Goal: Find specific fact: Find specific fact

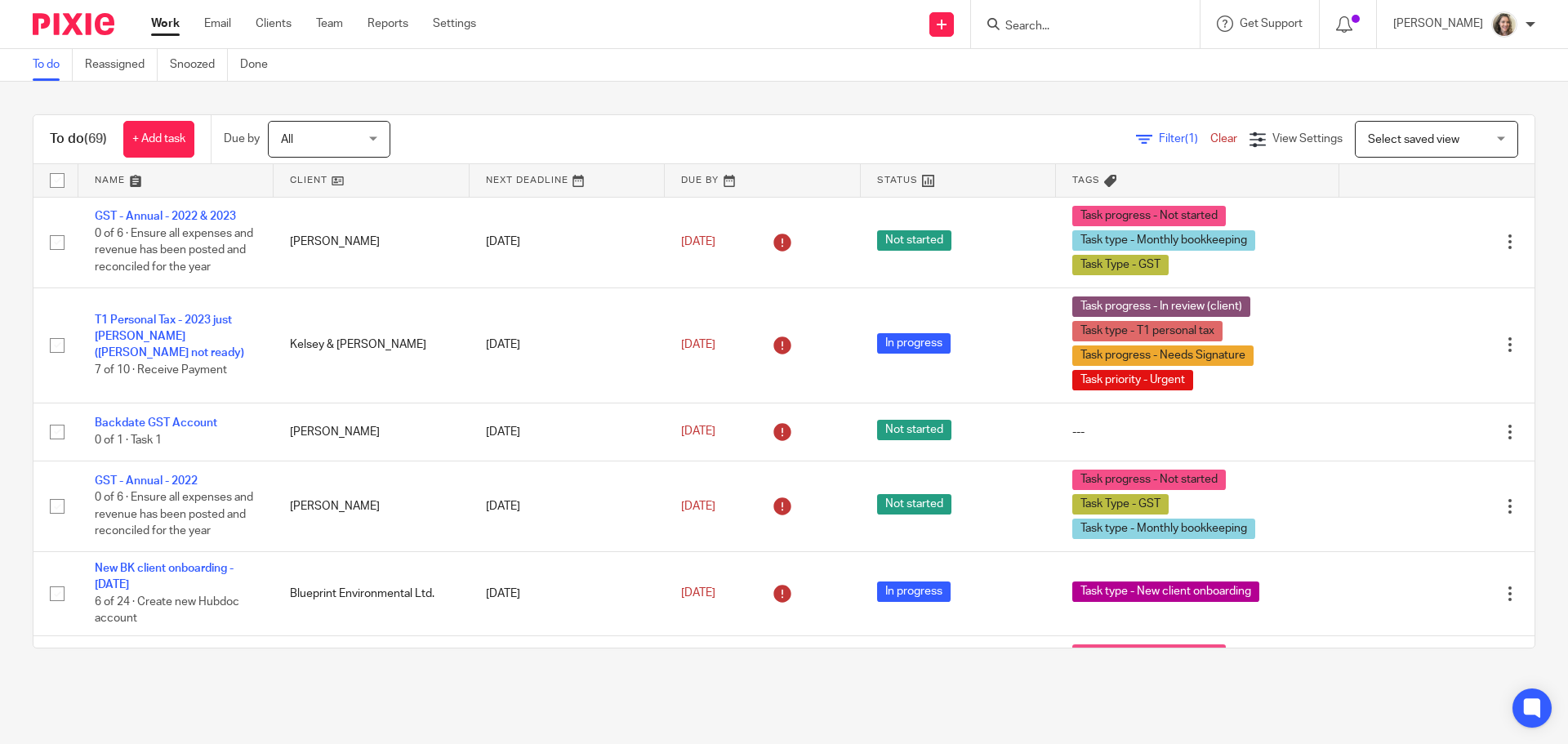
click at [1107, 29] on input "Search" at bounding box center [1077, 27] width 147 height 14
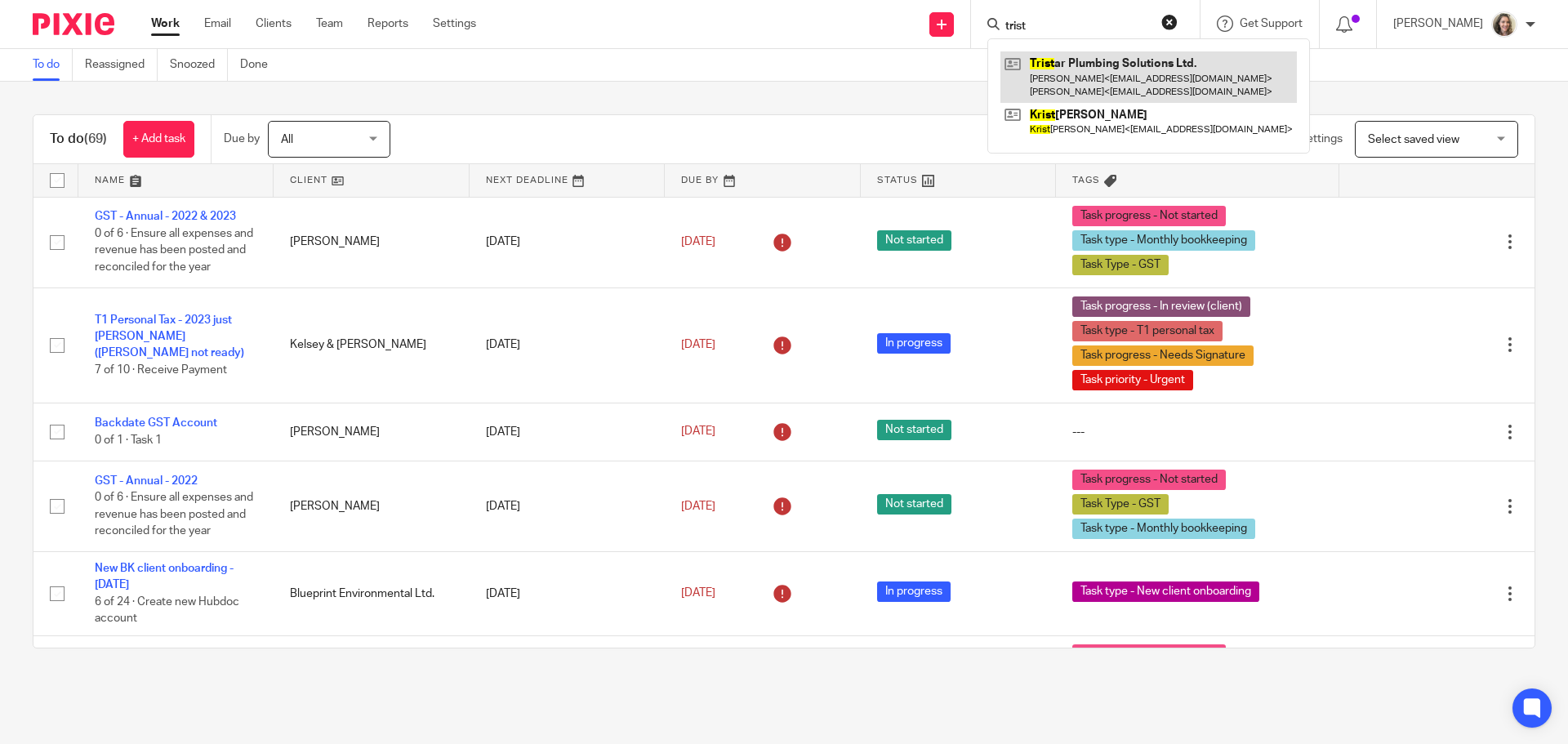
type input "trist"
click at [1141, 62] on link at bounding box center [1148, 77] width 296 height 51
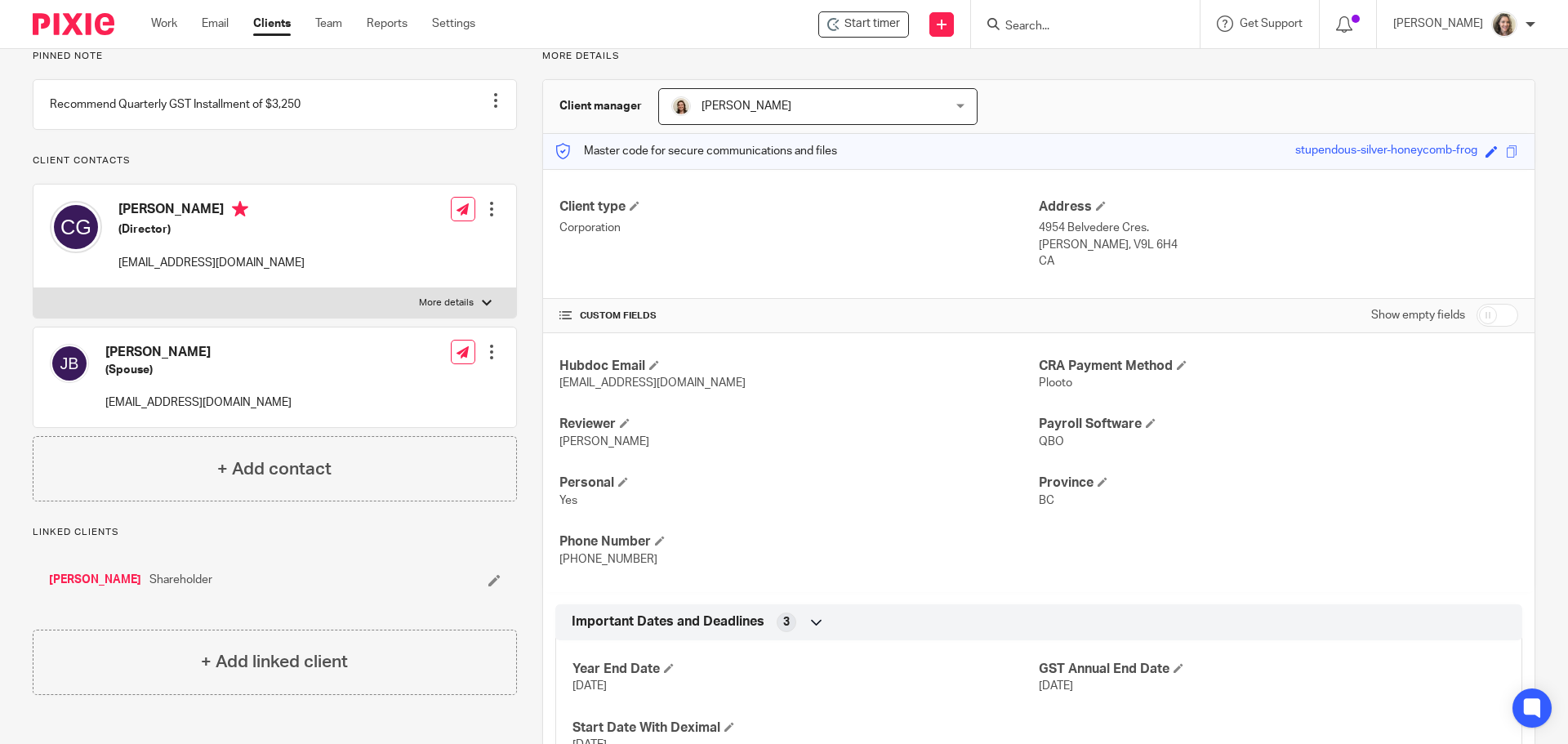
scroll to position [327, 0]
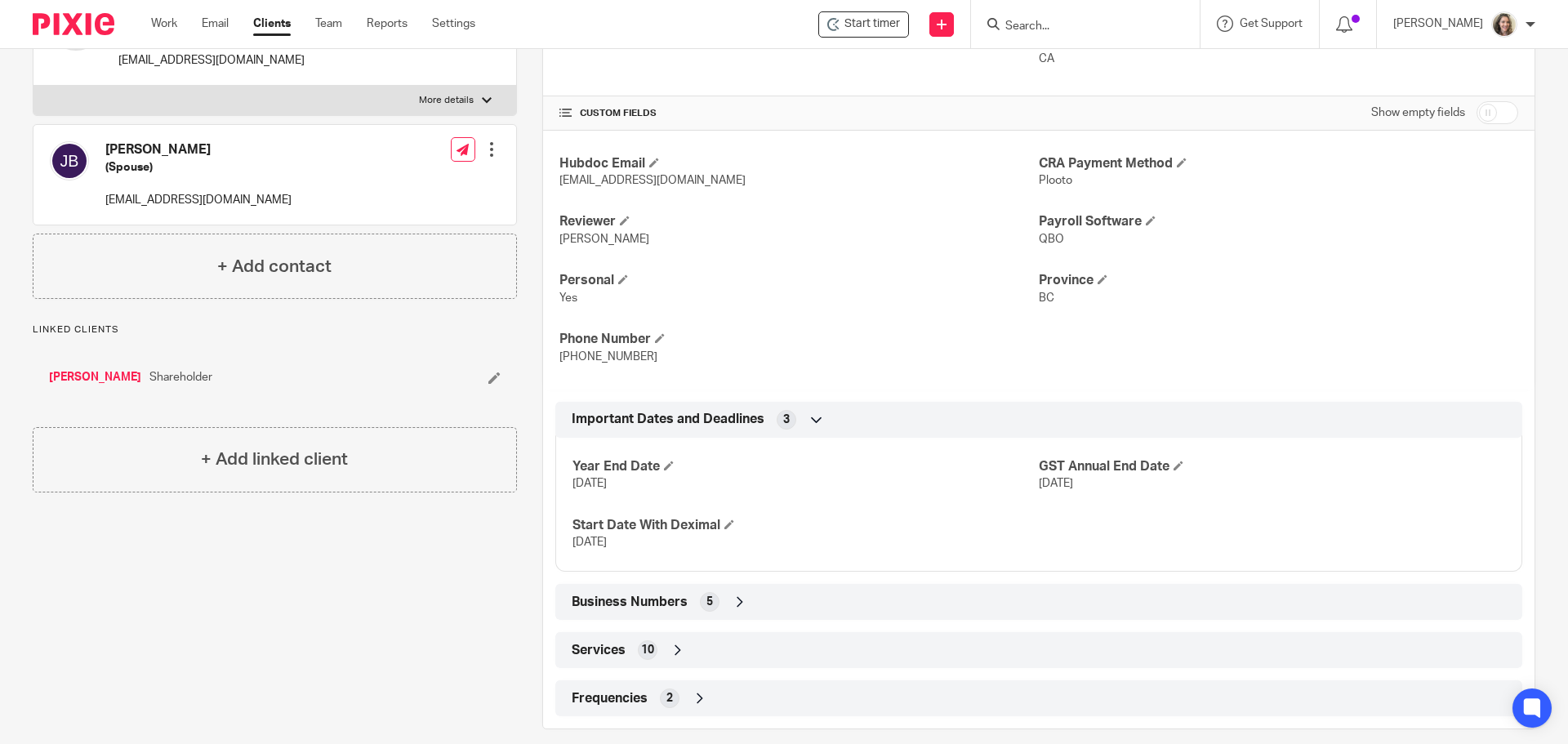
drag, startPoint x: 639, startPoint y: 602, endPoint x: 710, endPoint y: 589, distance: 72.2
click at [639, 602] on span "Business Numbers" at bounding box center [630, 602] width 116 height 17
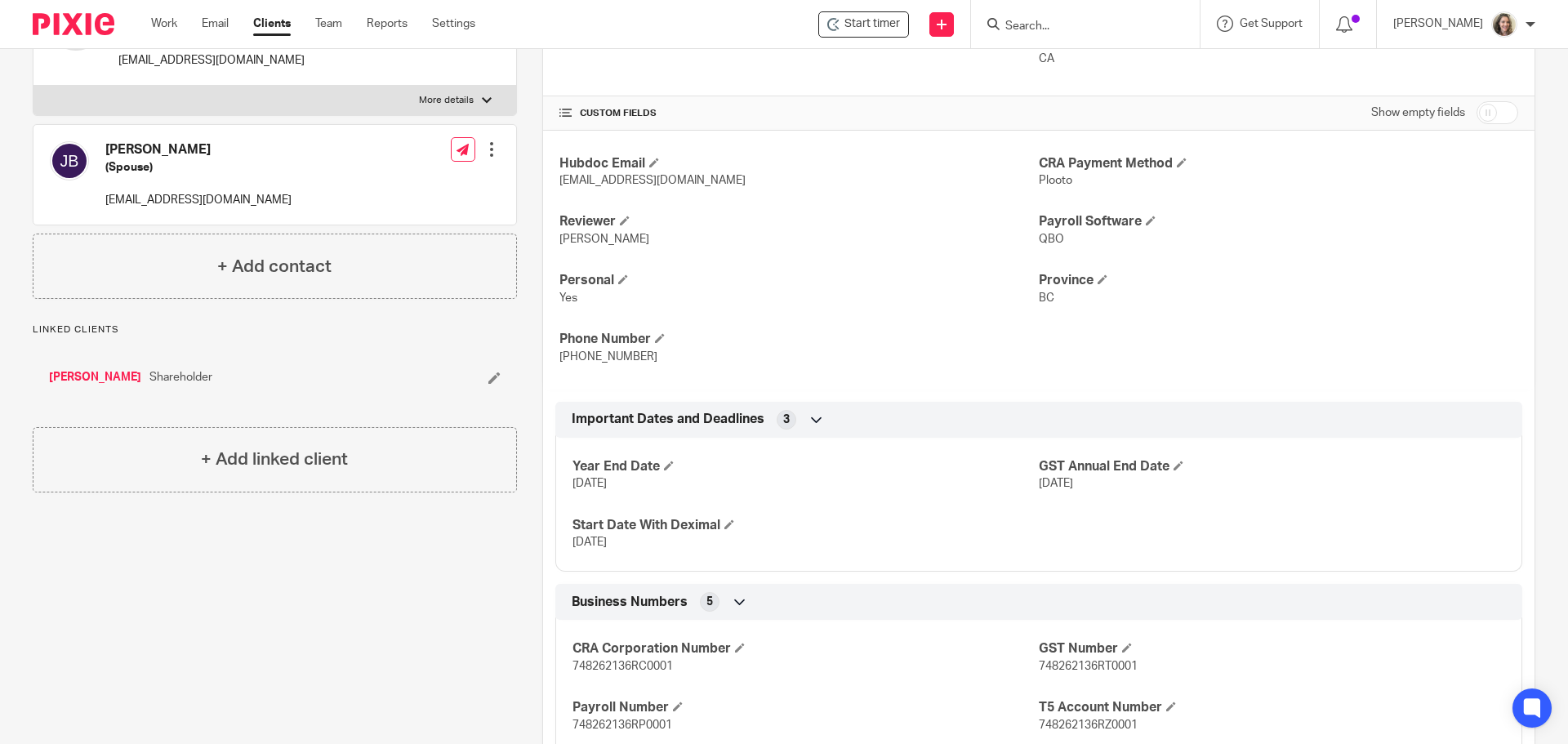
scroll to position [538, 0]
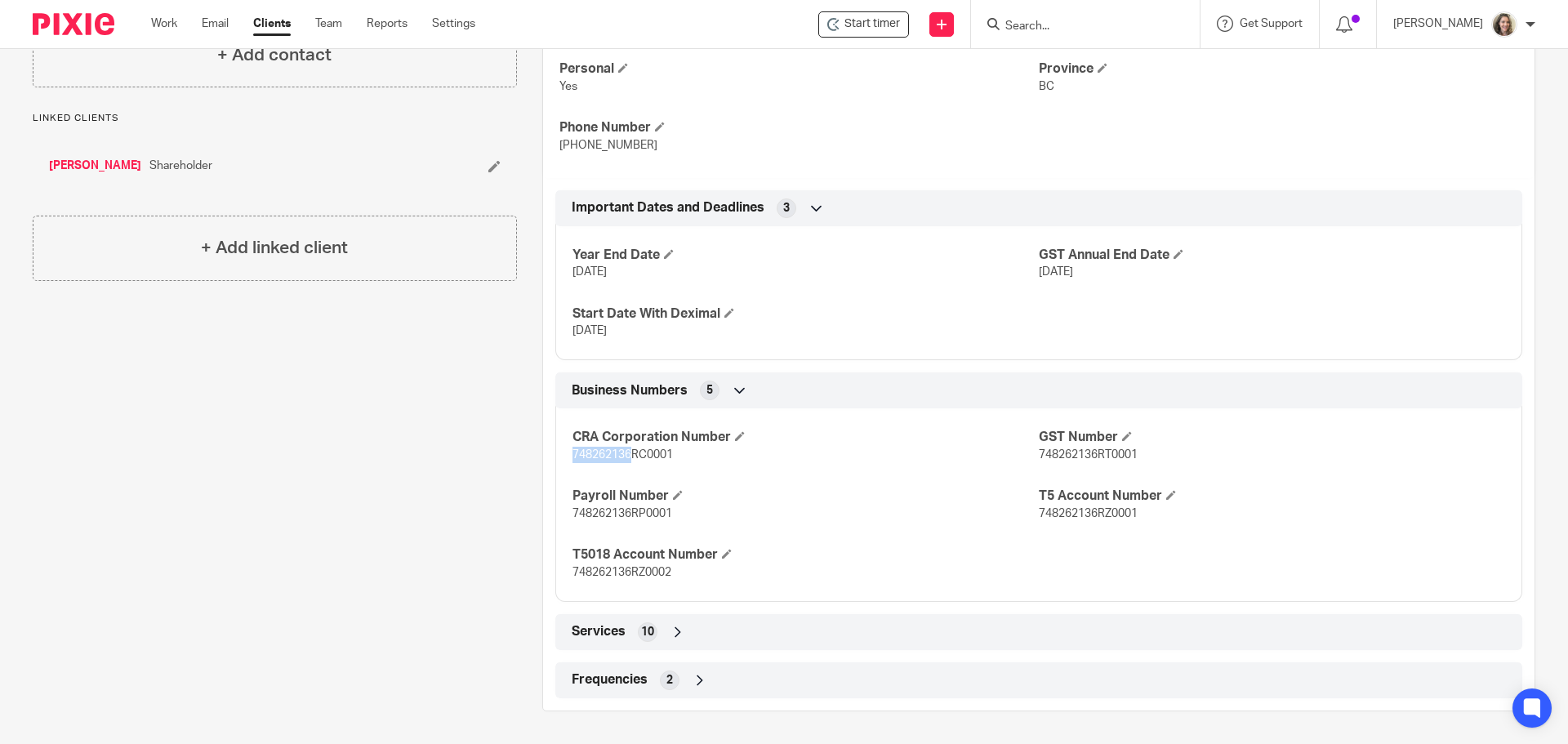
drag, startPoint x: 627, startPoint y: 454, endPoint x: 569, endPoint y: 455, distance: 58.0
click at [572, 455] on span "748262136RC0001" at bounding box center [622, 455] width 101 height 12
copy span "748262136"
